Goal: Navigation & Orientation: Find specific page/section

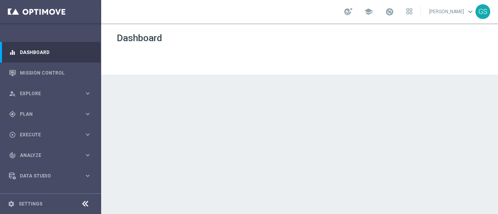
click at [428, 10] on link "[PERSON_NAME] keyboard_arrow_down" at bounding box center [451, 12] width 47 height 12
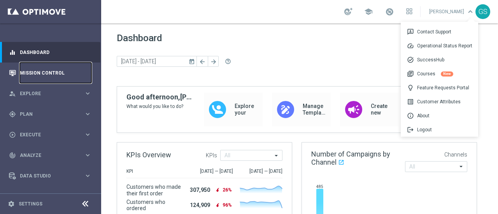
click at [67, 73] on link "Mission Control" at bounding box center [56, 73] width 72 height 21
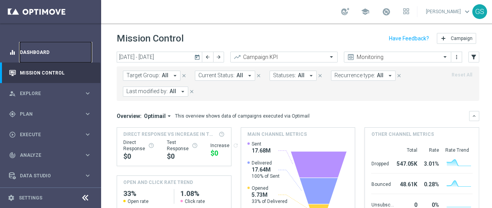
click at [65, 58] on link "Dashboard" at bounding box center [56, 52] width 72 height 21
